Goal: Information Seeking & Learning: Learn about a topic

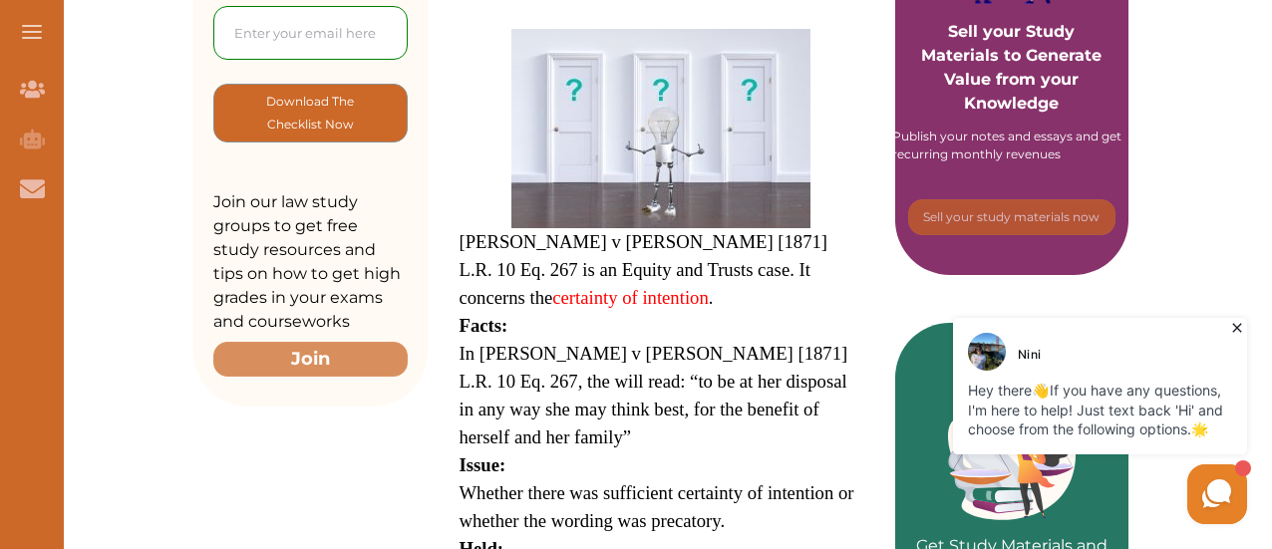
click at [1240, 335] on icon at bounding box center [1237, 328] width 20 height 20
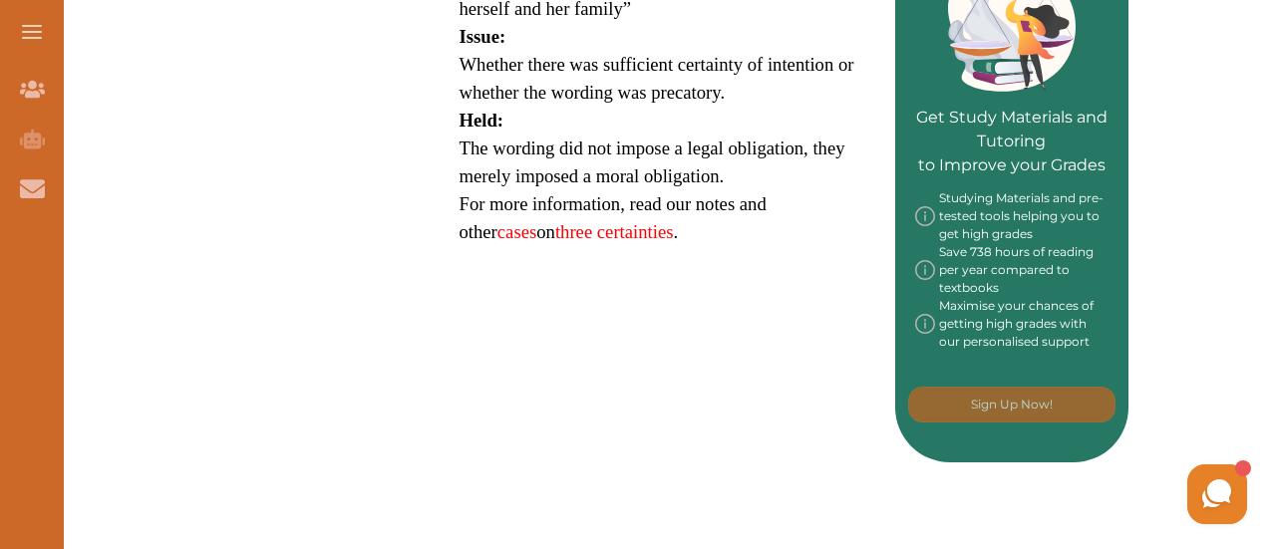
scroll to position [997, 0]
